Goal: Check status: Check status

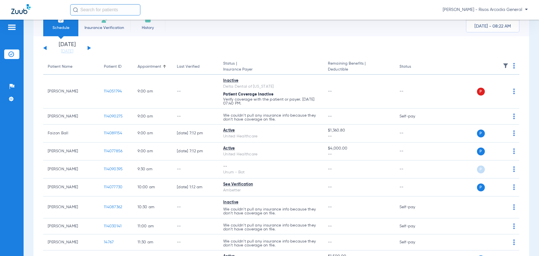
scroll to position [56, 0]
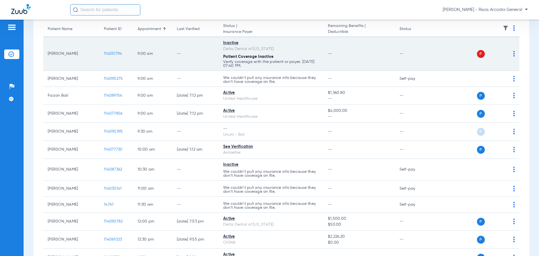
click at [513, 55] on img at bounding box center [514, 54] width 2 height 6
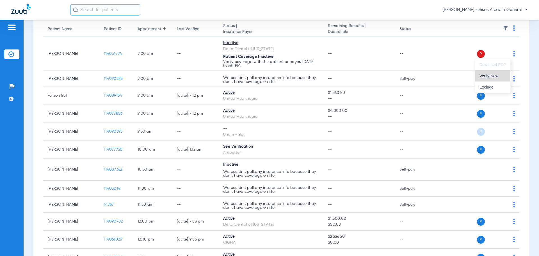
click at [501, 77] on span "Verify Now" at bounding box center [493, 76] width 26 height 4
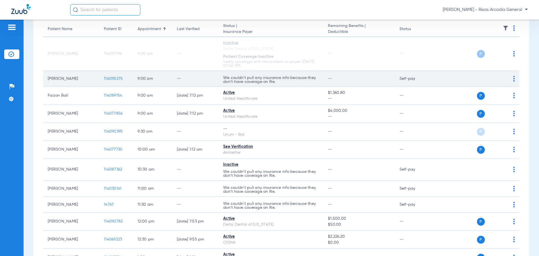
click at [513, 78] on img at bounding box center [514, 79] width 2 height 6
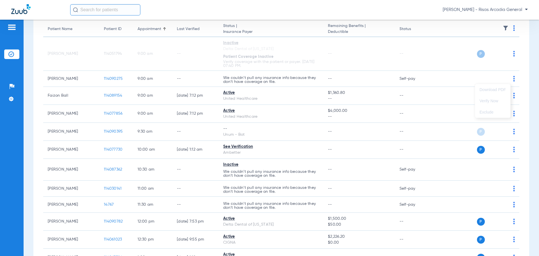
click at [391, 104] on div at bounding box center [269, 128] width 539 height 256
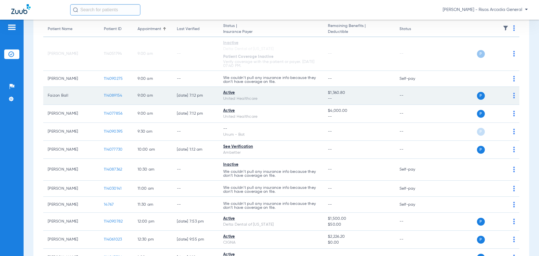
click at [511, 94] on td "P S" at bounding box center [476, 96] width 87 height 18
click at [513, 95] on img at bounding box center [514, 96] width 2 height 6
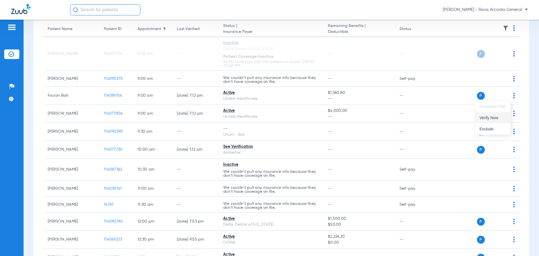
click at [493, 116] on span "Verify Now" at bounding box center [493, 118] width 26 height 4
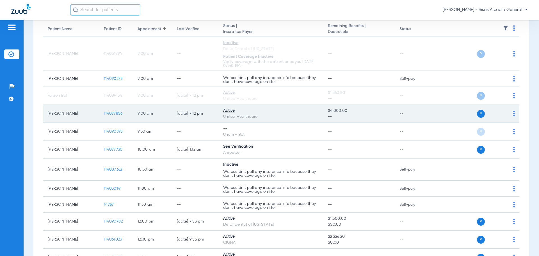
click at [508, 113] on div "P S" at bounding box center [474, 114] width 82 height 8
click at [513, 113] on img at bounding box center [514, 114] width 2 height 6
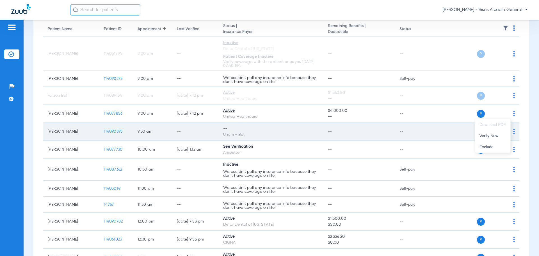
click at [484, 135] on span "Verify Now" at bounding box center [493, 136] width 26 height 4
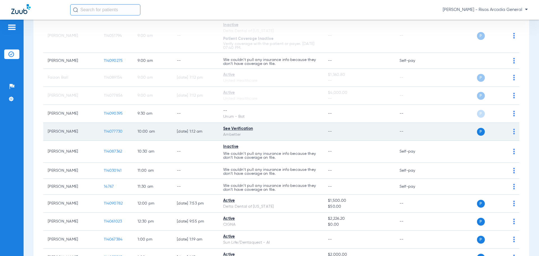
scroll to position [84, 0]
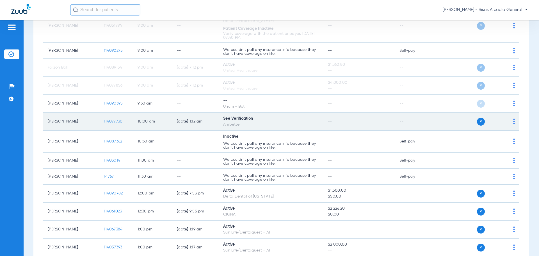
click at [513, 121] on img at bounding box center [514, 122] width 2 height 6
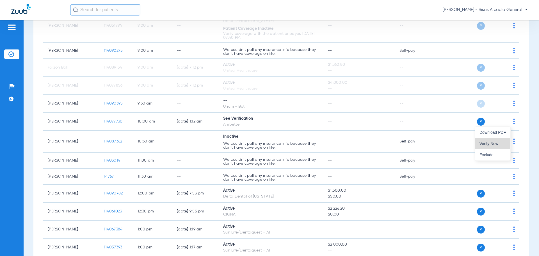
click at [493, 140] on button "Verify Now" at bounding box center [492, 143] width 35 height 11
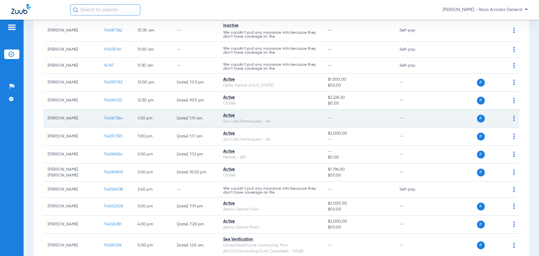
scroll to position [197, 0]
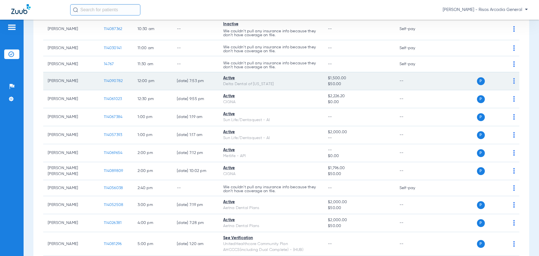
click at [513, 83] on img at bounding box center [514, 81] width 2 height 6
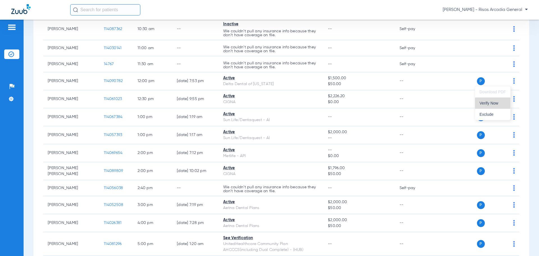
click at [495, 103] on span "Verify Now" at bounding box center [493, 103] width 26 height 4
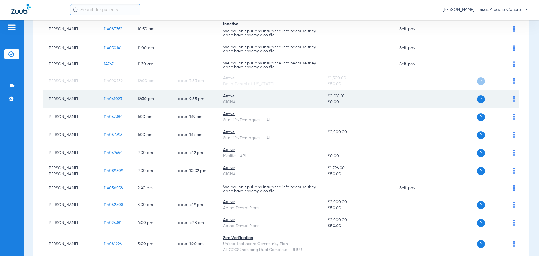
click at [513, 100] on img at bounding box center [514, 99] width 2 height 6
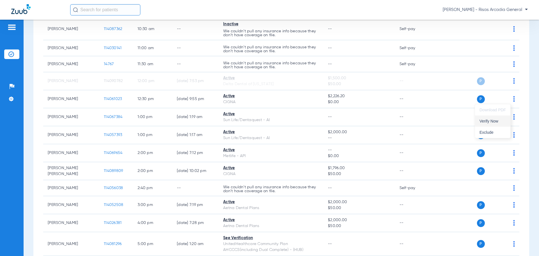
click at [504, 121] on span "Verify Now" at bounding box center [493, 121] width 26 height 4
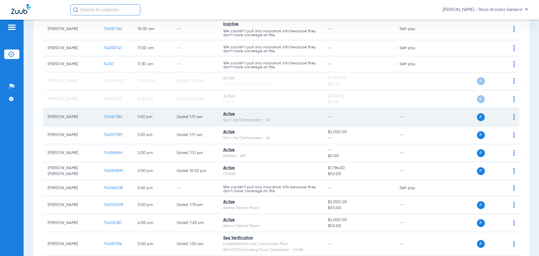
click at [513, 117] on img at bounding box center [514, 117] width 2 height 6
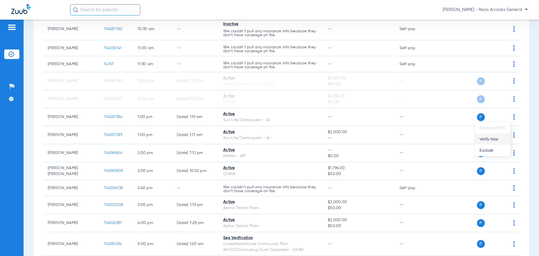
click at [507, 139] on button "Verify Now" at bounding box center [492, 138] width 35 height 11
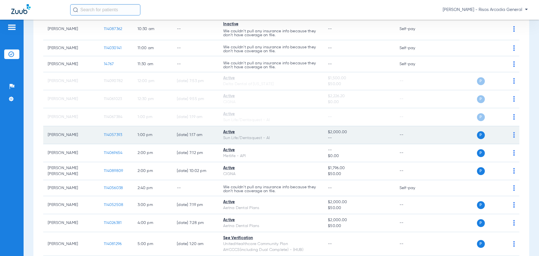
click at [513, 137] on img at bounding box center [514, 135] width 2 height 6
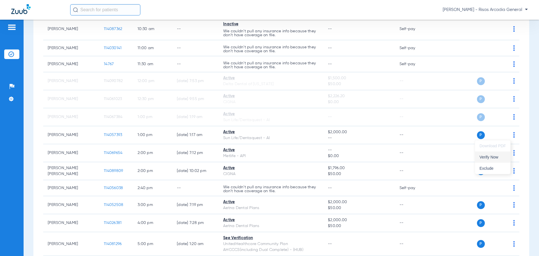
click at [496, 155] on span "Verify Now" at bounding box center [493, 157] width 26 height 4
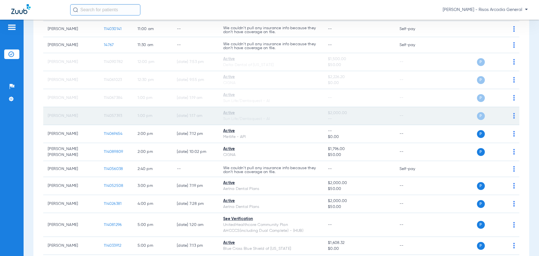
scroll to position [281, 0]
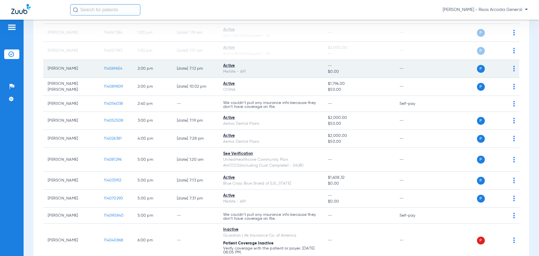
click at [513, 70] on img at bounding box center [514, 69] width 2 height 6
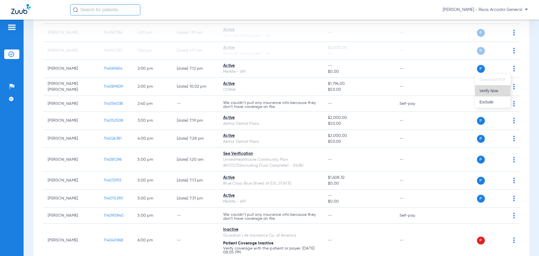
click at [498, 90] on span "Verify Now" at bounding box center [493, 91] width 26 height 4
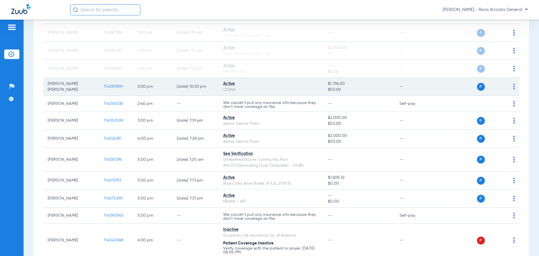
click at [513, 87] on img at bounding box center [514, 87] width 2 height 6
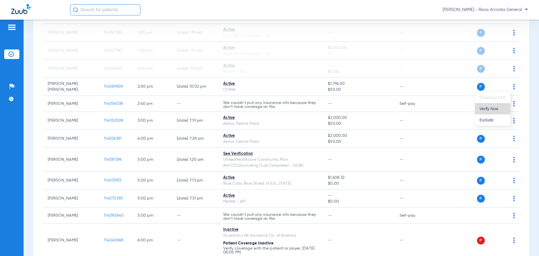
click at [503, 109] on span "Verify Now" at bounding box center [493, 109] width 26 height 4
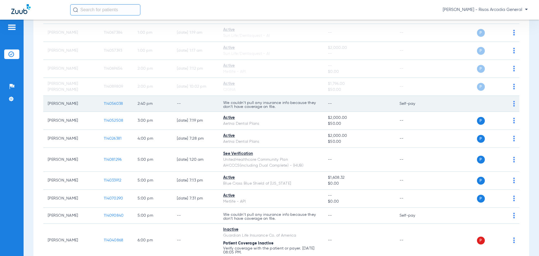
click at [513, 104] on img at bounding box center [514, 104] width 2 height 6
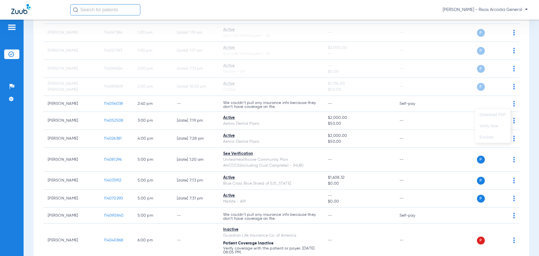
click at [453, 120] on div at bounding box center [269, 128] width 539 height 256
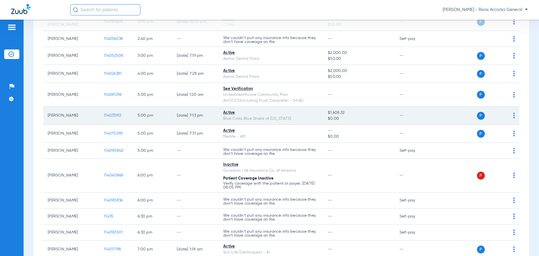
scroll to position [365, 0]
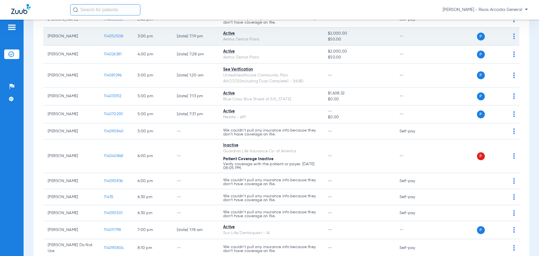
click at [513, 38] on img at bounding box center [514, 36] width 2 height 6
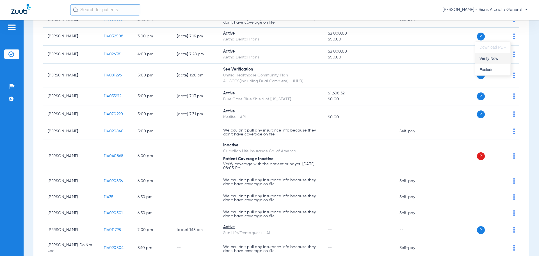
click at [501, 57] on span "Verify Now" at bounding box center [493, 58] width 26 height 4
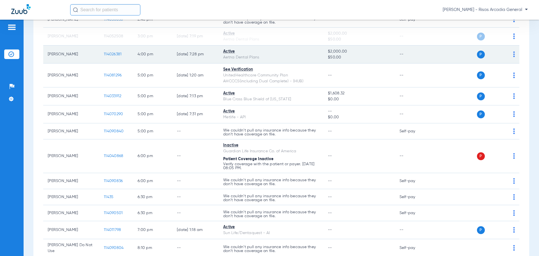
click at [513, 54] on img at bounding box center [514, 54] width 2 height 6
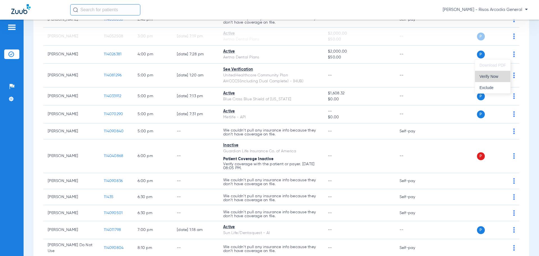
click at [495, 79] on button "Verify Now" at bounding box center [492, 76] width 35 height 11
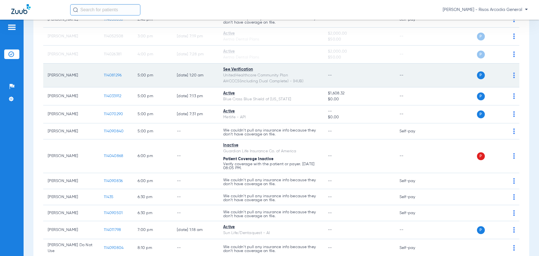
click at [513, 76] on img at bounding box center [514, 75] width 2 height 6
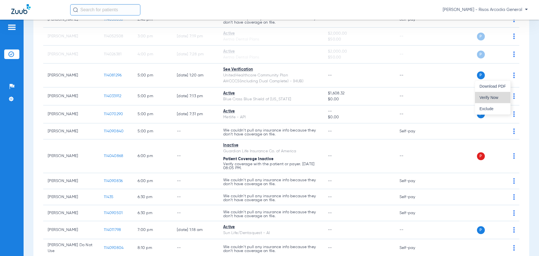
click at [497, 94] on button "Verify Now" at bounding box center [492, 97] width 35 height 11
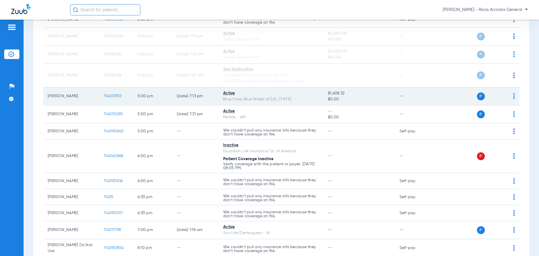
click at [513, 94] on img at bounding box center [514, 96] width 2 height 6
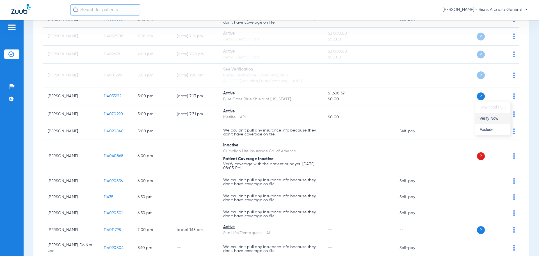
click at [491, 115] on button "Verify Now" at bounding box center [492, 118] width 35 height 11
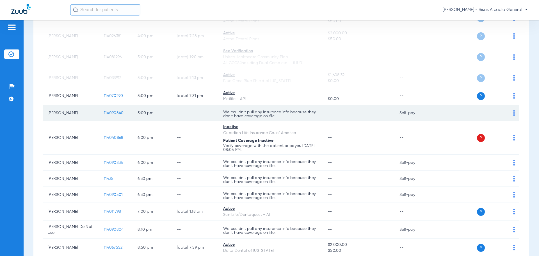
scroll to position [393, 0]
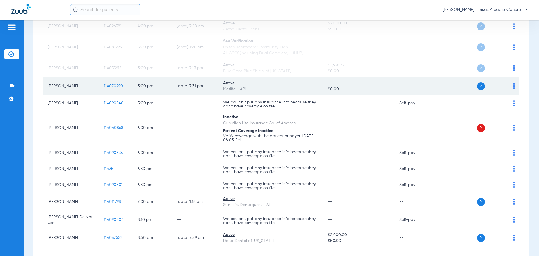
click at [513, 84] on img at bounding box center [514, 86] width 2 height 6
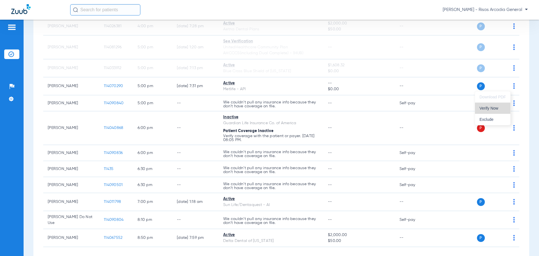
click at [494, 107] on span "Verify Now" at bounding box center [493, 108] width 26 height 4
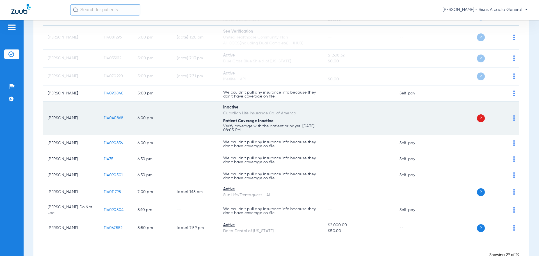
scroll to position [420, 0]
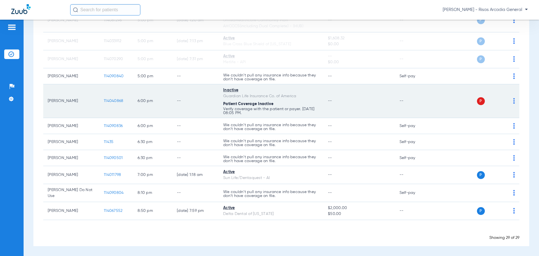
click at [509, 102] on div "P S" at bounding box center [474, 101] width 82 height 8
click at [513, 102] on img at bounding box center [514, 101] width 2 height 6
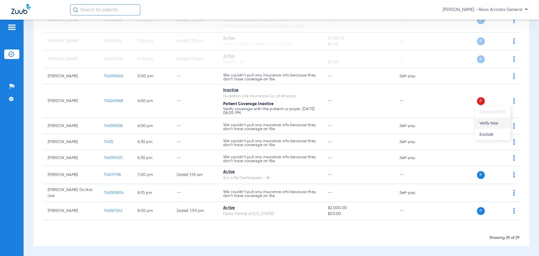
click at [504, 125] on span "Verify Now" at bounding box center [493, 123] width 26 height 4
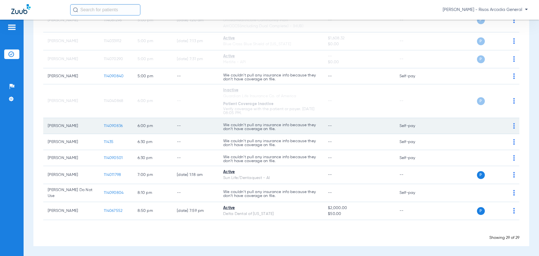
click at [513, 126] on img at bounding box center [514, 126] width 2 height 6
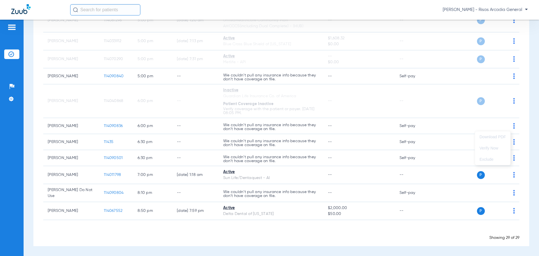
click at [460, 147] on div at bounding box center [269, 128] width 539 height 256
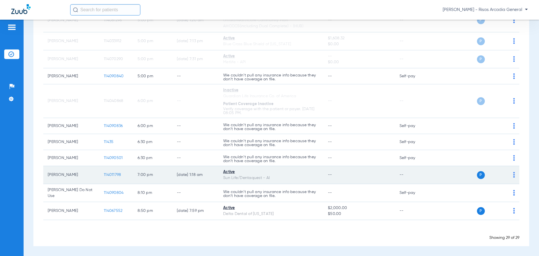
click at [513, 175] on img at bounding box center [514, 175] width 2 height 6
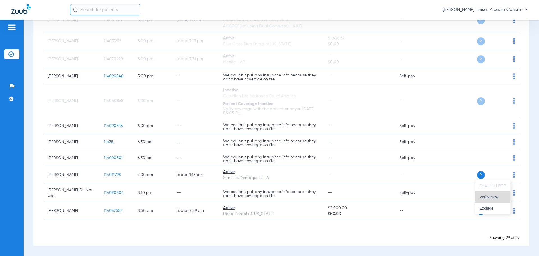
click at [492, 197] on span "Verify Now" at bounding box center [493, 197] width 26 height 4
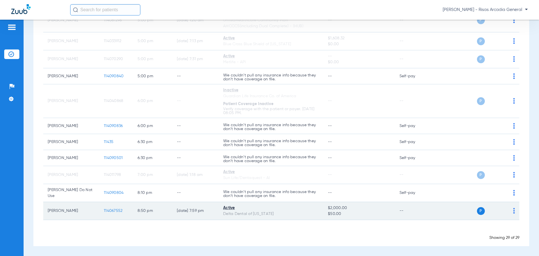
click at [513, 208] on img at bounding box center [514, 211] width 2 height 6
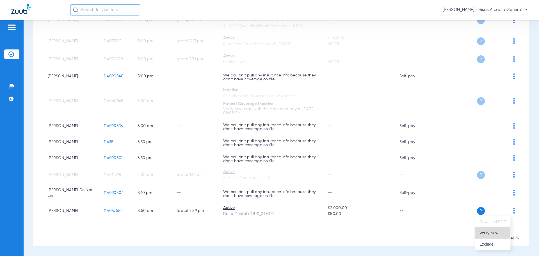
click at [496, 235] on span "Verify Now" at bounding box center [493, 233] width 26 height 4
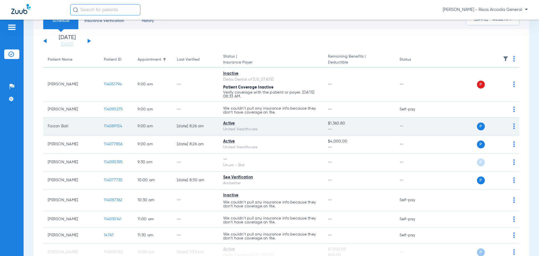
scroll to position [0, 0]
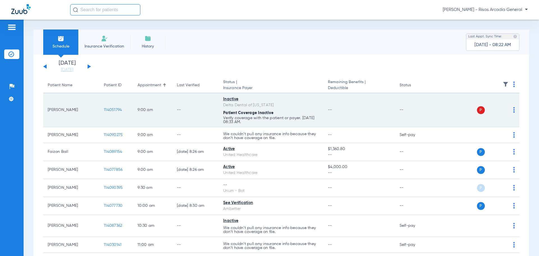
click at [508, 107] on div "P S" at bounding box center [474, 110] width 82 height 8
click at [508, 109] on div "P S" at bounding box center [474, 110] width 82 height 8
click at [513, 112] on img at bounding box center [514, 110] width 2 height 6
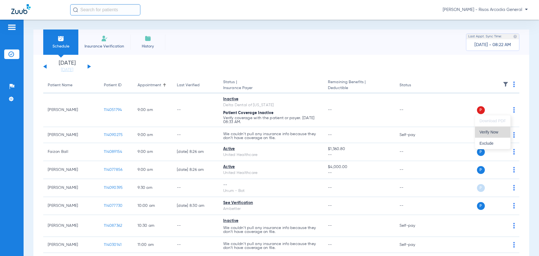
click at [492, 131] on span "Verify Now" at bounding box center [493, 132] width 26 height 4
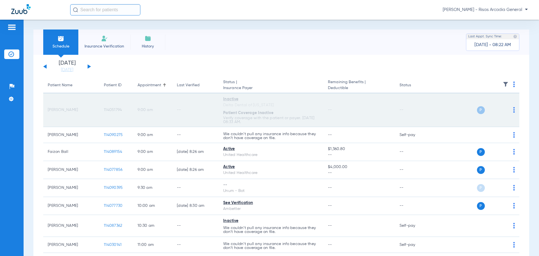
click at [208, 109] on td "--" at bounding box center [195, 110] width 46 height 34
click at [513, 111] on img at bounding box center [514, 110] width 2 height 6
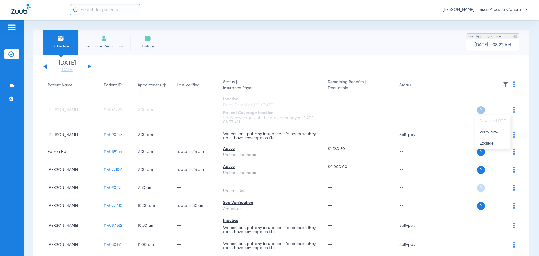
click at [333, 119] on div at bounding box center [269, 128] width 539 height 256
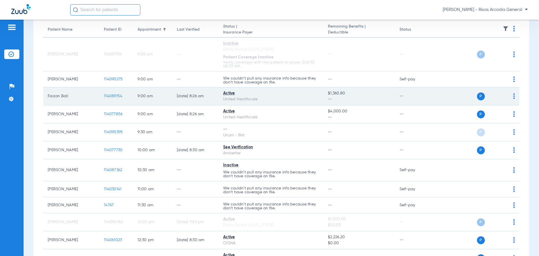
scroll to position [56, 0]
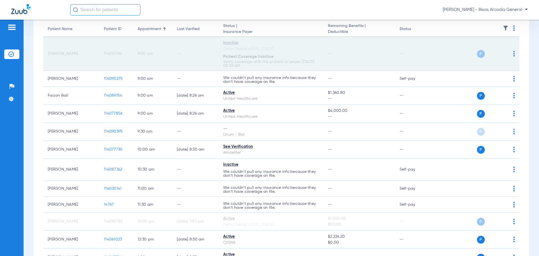
click at [60, 58] on td "[PERSON_NAME]" at bounding box center [71, 54] width 56 height 34
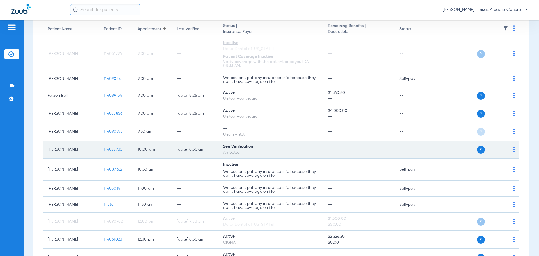
click at [120, 149] on span "114077730" at bounding box center [113, 149] width 19 height 4
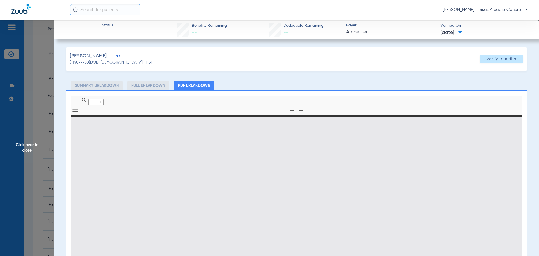
type input "0"
select select "page-width"
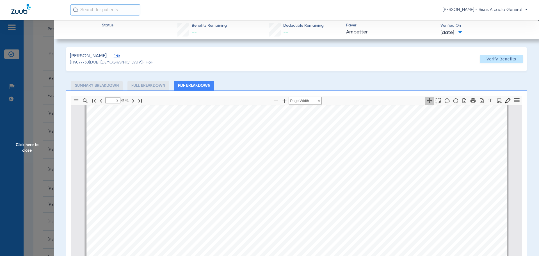
scroll to position [676, 0]
drag, startPoint x: 292, startPoint y: 203, endPoint x: 329, endPoint y: 204, distance: 37.9
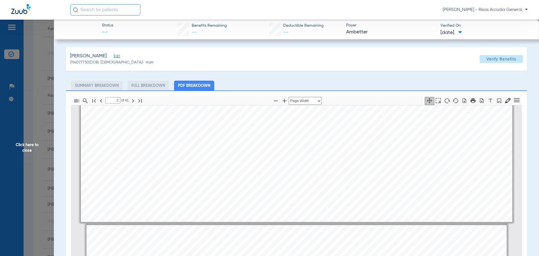
type input "1"
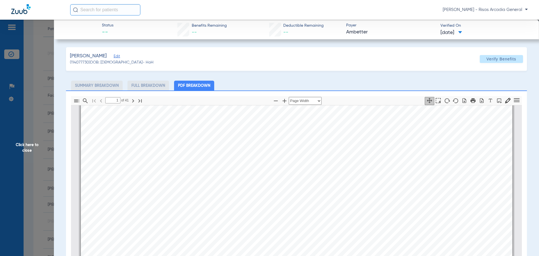
scroll to position [0, 0]
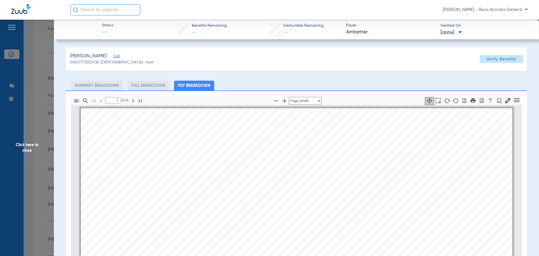
click at [53, 85] on span "Click here to close" at bounding box center [27, 148] width 54 height 256
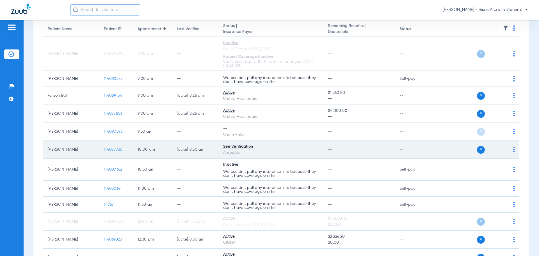
click at [114, 151] on span "114077730" at bounding box center [113, 149] width 19 height 4
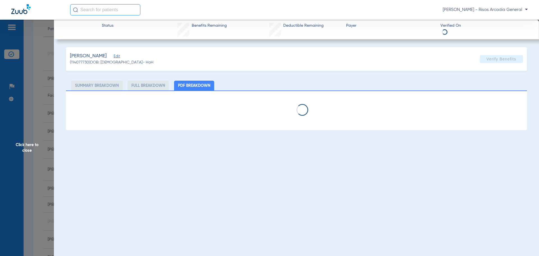
select select "page-width"
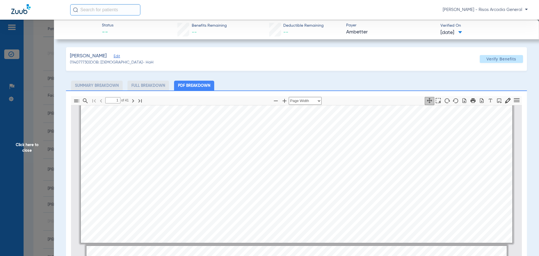
type input "2"
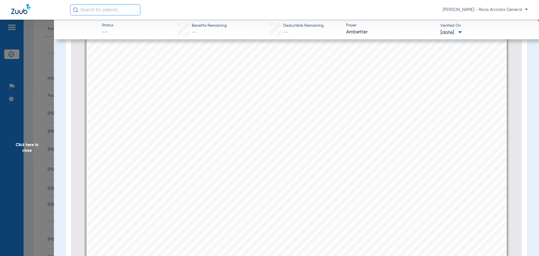
scroll to position [71, 0]
click at [62, 131] on app-member-insurance-verification-view "Status -- Benefits Remaining -- Deductible Remaining -- Payer Ambetter Verified…" at bounding box center [296, 117] width 485 height 337
click at [28, 141] on span "Click here to close" at bounding box center [27, 148] width 54 height 256
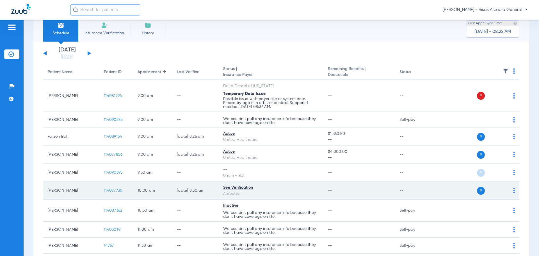
scroll to position [0, 0]
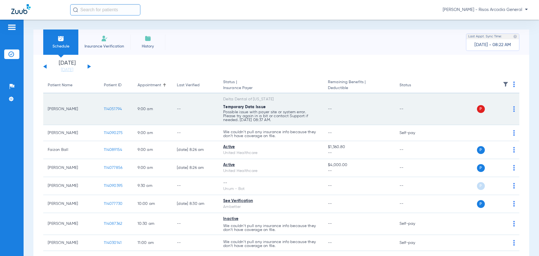
click at [233, 106] on span "Temporary Data Issue" at bounding box center [244, 107] width 42 height 4
drag, startPoint x: 227, startPoint y: 107, endPoint x: 298, endPoint y: 123, distance: 73.3
click at [298, 123] on td "Delta Dental of [US_STATE] Temporary Data Issue Possible issue with payer site …" at bounding box center [271, 109] width 105 height 32
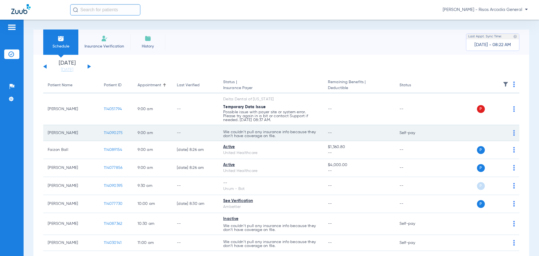
click at [278, 122] on p "We couldn’t pull any insurance info because they don’t have coverage on file." at bounding box center [271, 116] width 96 height 12
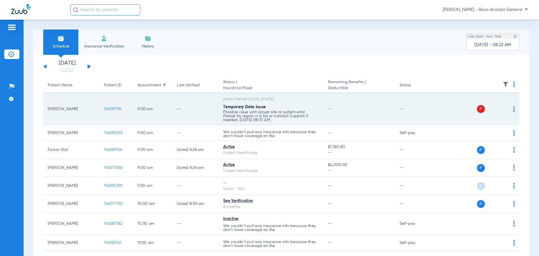
click at [512, 109] on td "P S" at bounding box center [476, 109] width 87 height 32
click at [513, 109] on img at bounding box center [514, 109] width 2 height 6
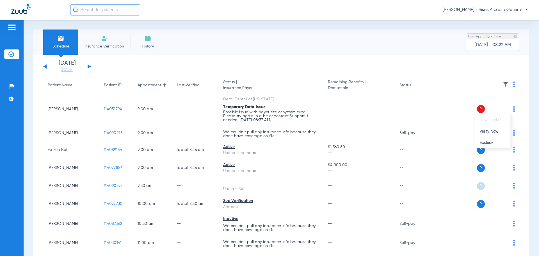
click at [114, 109] on div at bounding box center [269, 128] width 539 height 256
click at [114, 109] on span "114051794" at bounding box center [113, 109] width 18 height 4
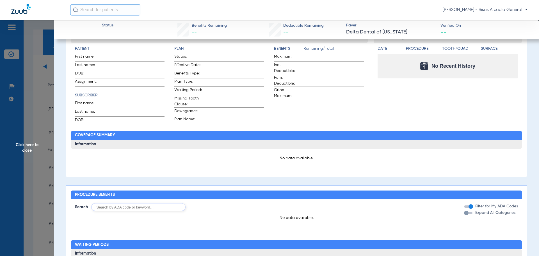
scroll to position [243, 0]
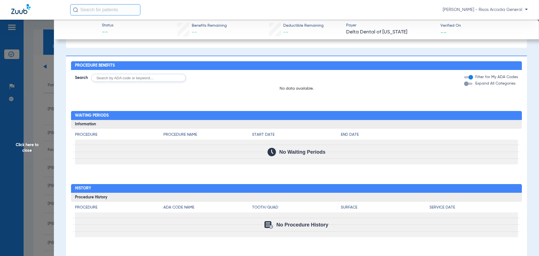
click at [35, 146] on span "Click here to close" at bounding box center [27, 148] width 54 height 256
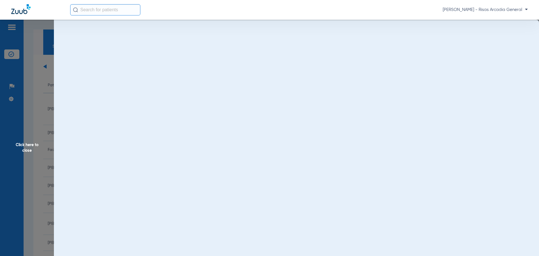
scroll to position [0, 0]
